Goal: Register for event/course

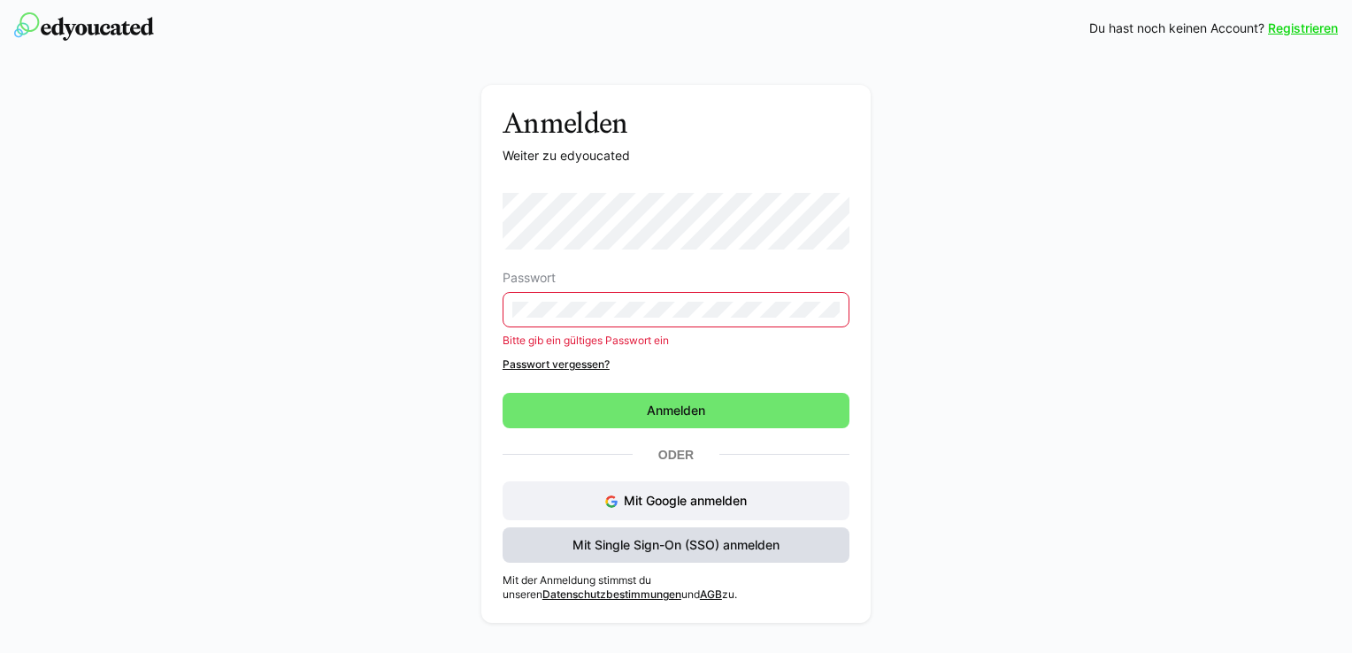
click at [651, 547] on span "Mit Single Sign-On (SSO) anmelden" at bounding box center [676, 545] width 212 height 18
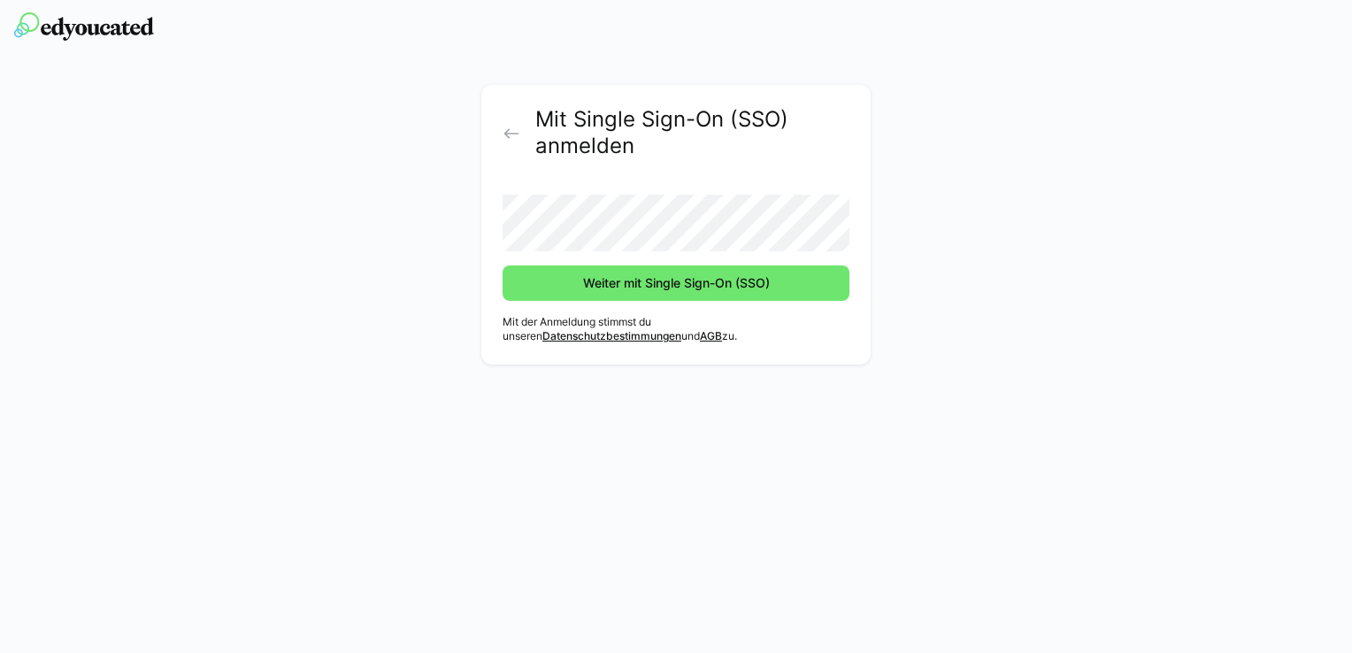
click at [678, 147] on h2 "Mit Single Sign-On (SSO) anmelden" at bounding box center [692, 132] width 314 height 53
click at [618, 330] on p "Mit der Anmeldung stimmst du unseren Datenschutzbestimmungen und AGB zu." at bounding box center [675, 329] width 347 height 28
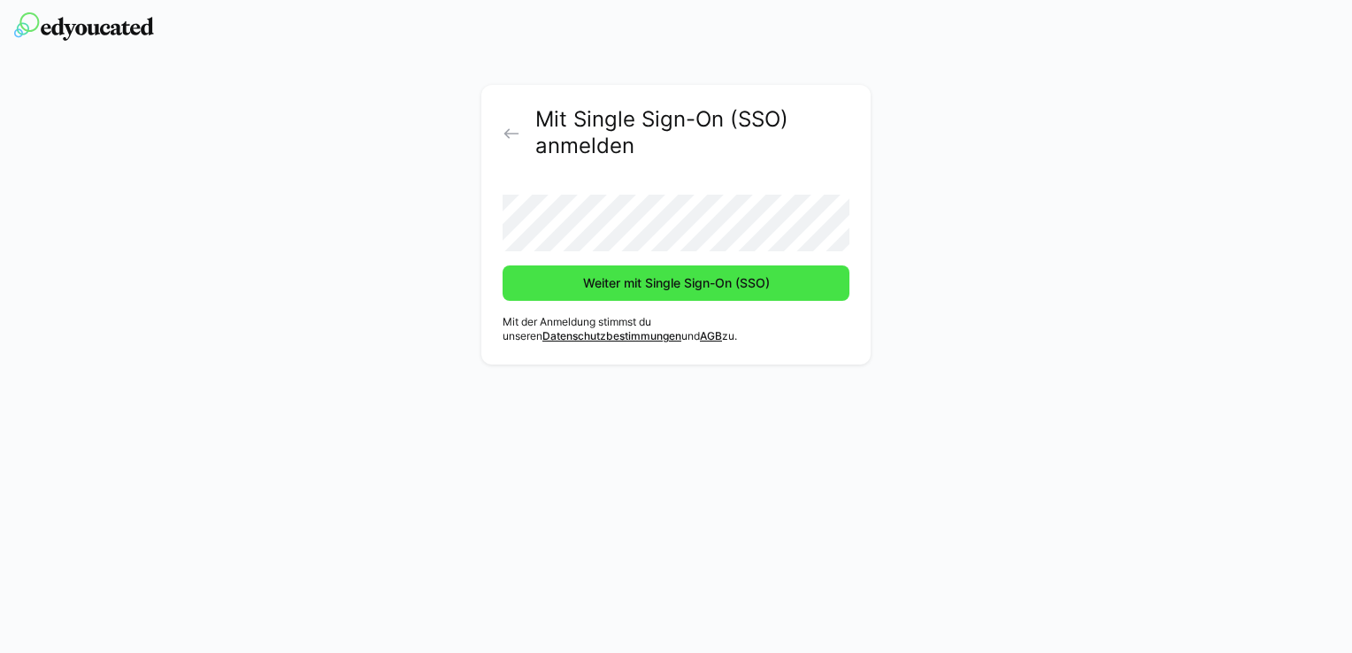
click at [580, 288] on span "Weiter mit Single Sign-On (SSO)" at bounding box center [676, 283] width 192 height 18
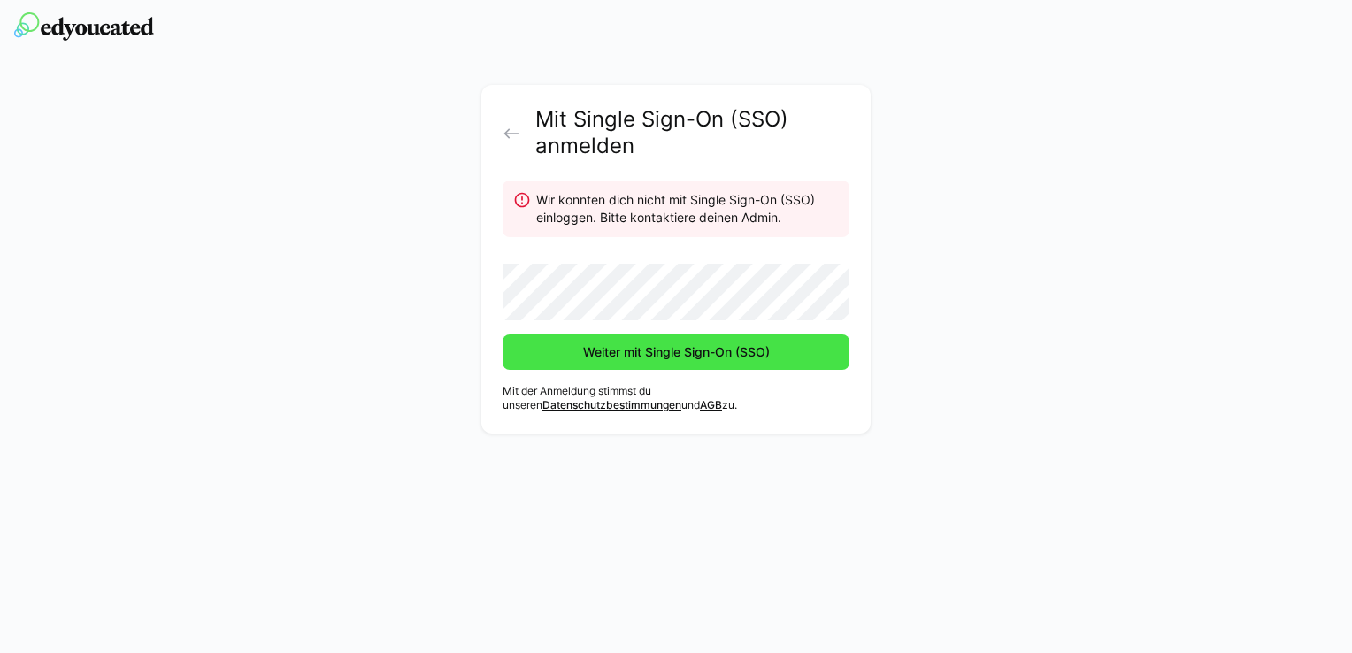
click at [502, 334] on button "Weiter mit Single Sign-On (SSO)" at bounding box center [675, 351] width 347 height 35
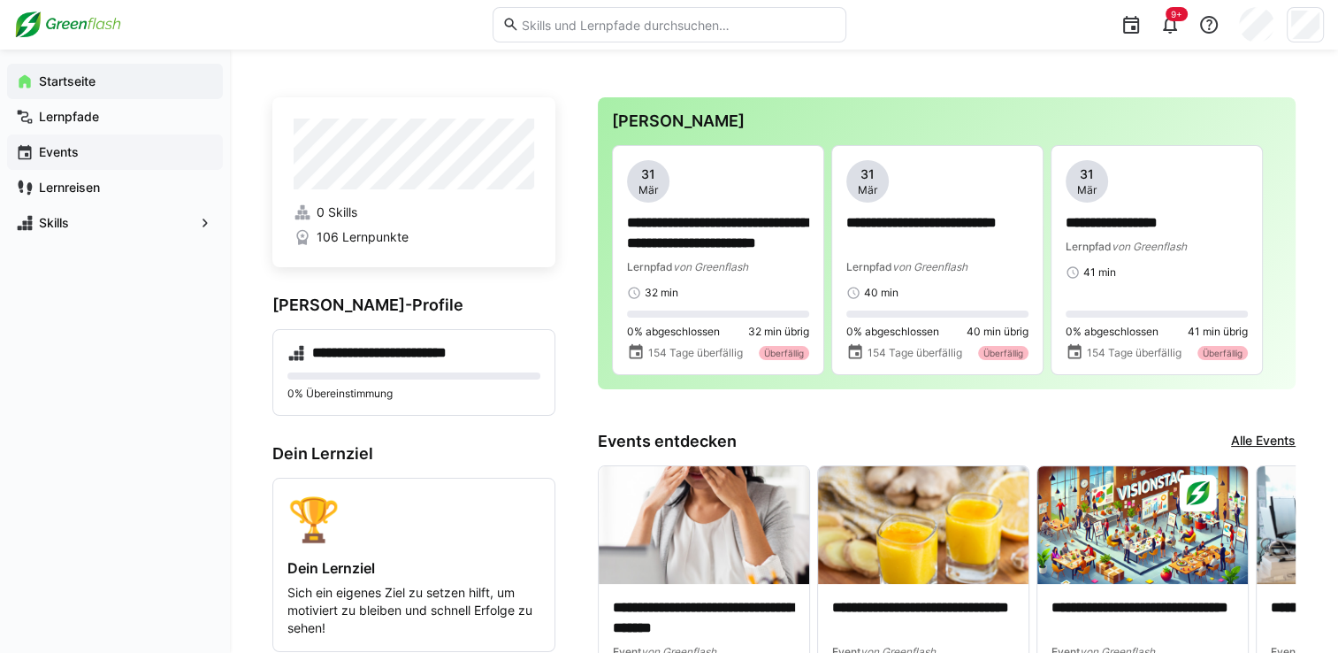
click at [0, 0] on app-navigation-label "Events" at bounding box center [0, 0] width 0 height 0
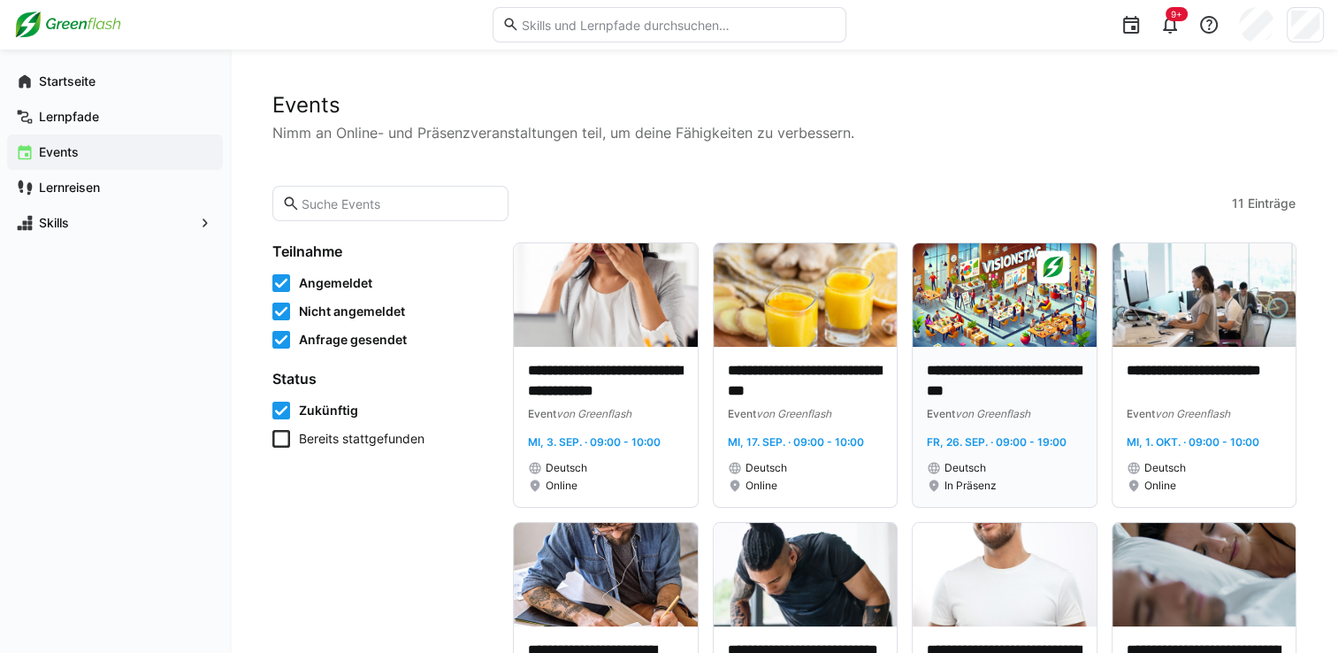
click at [1041, 387] on p "**********" at bounding box center [1005, 381] width 156 height 41
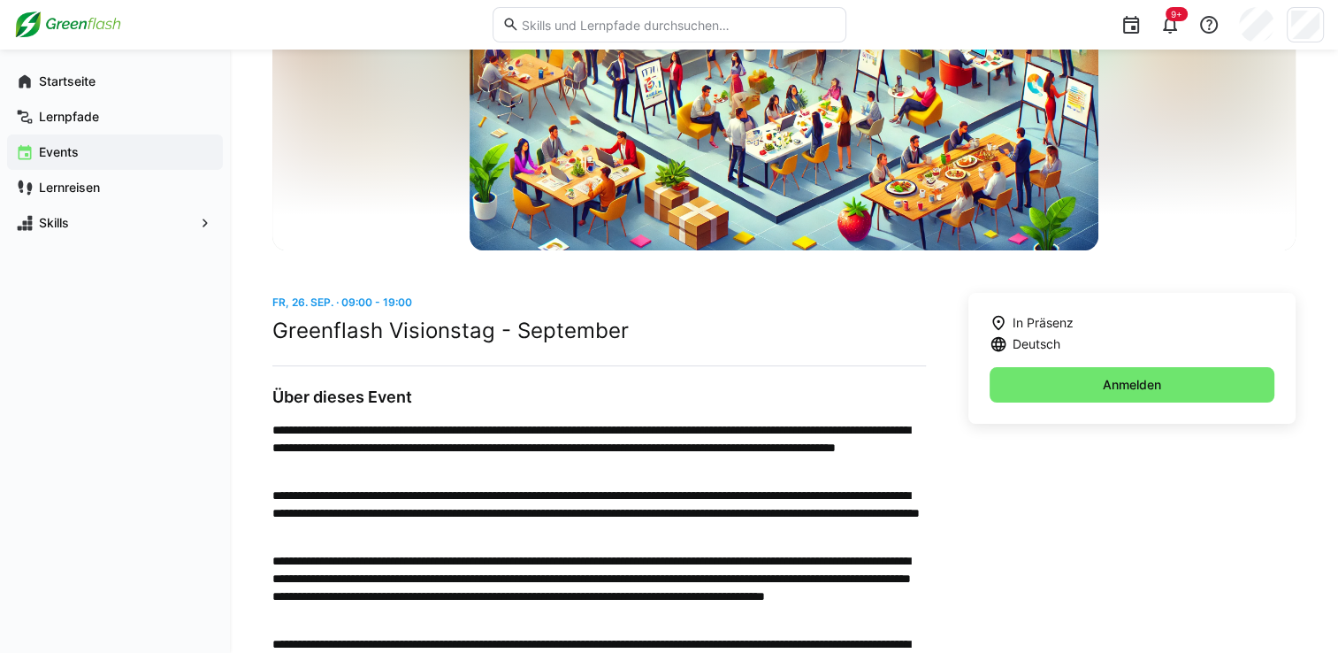
scroll to position [232, 0]
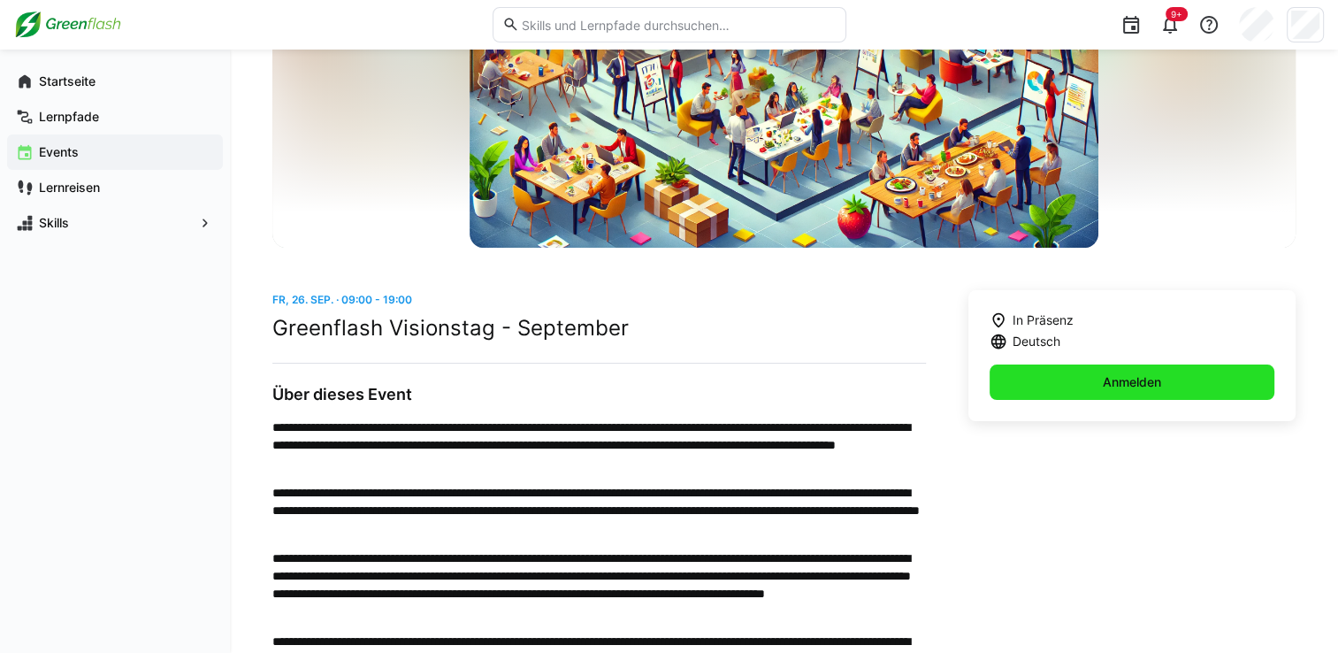
click at [1098, 385] on span "Anmelden" at bounding box center [1132, 381] width 285 height 35
